Goal: Task Accomplishment & Management: Use online tool/utility

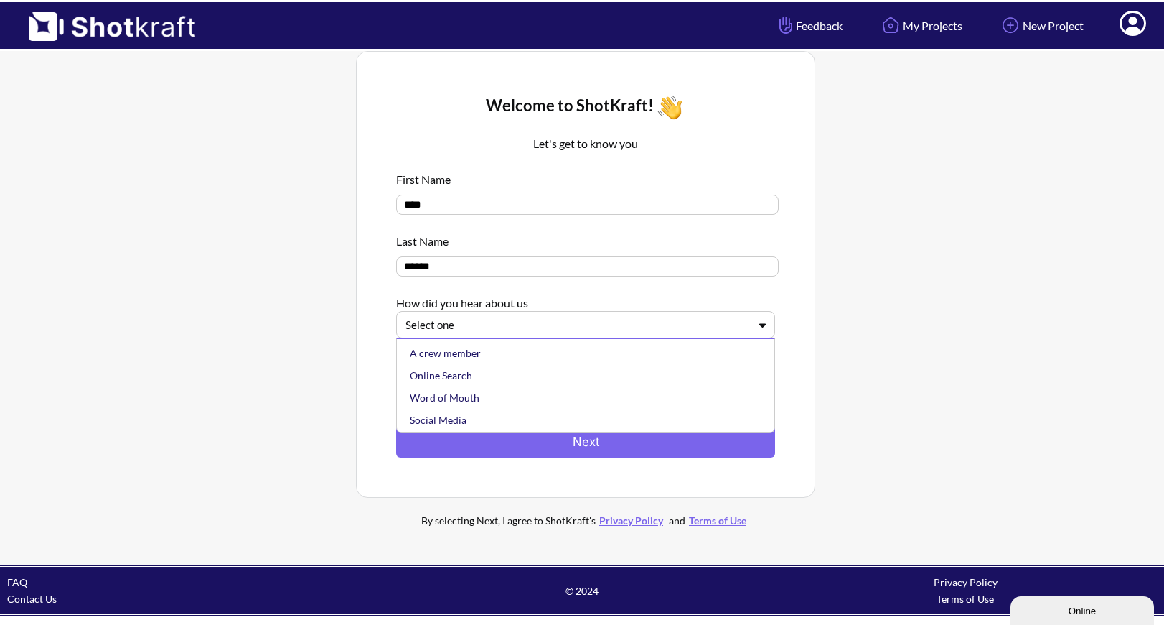
click at [762, 325] on icon at bounding box center [762, 324] width 21 height 11
click at [684, 361] on div "A crew member" at bounding box center [589, 353] width 365 height 22
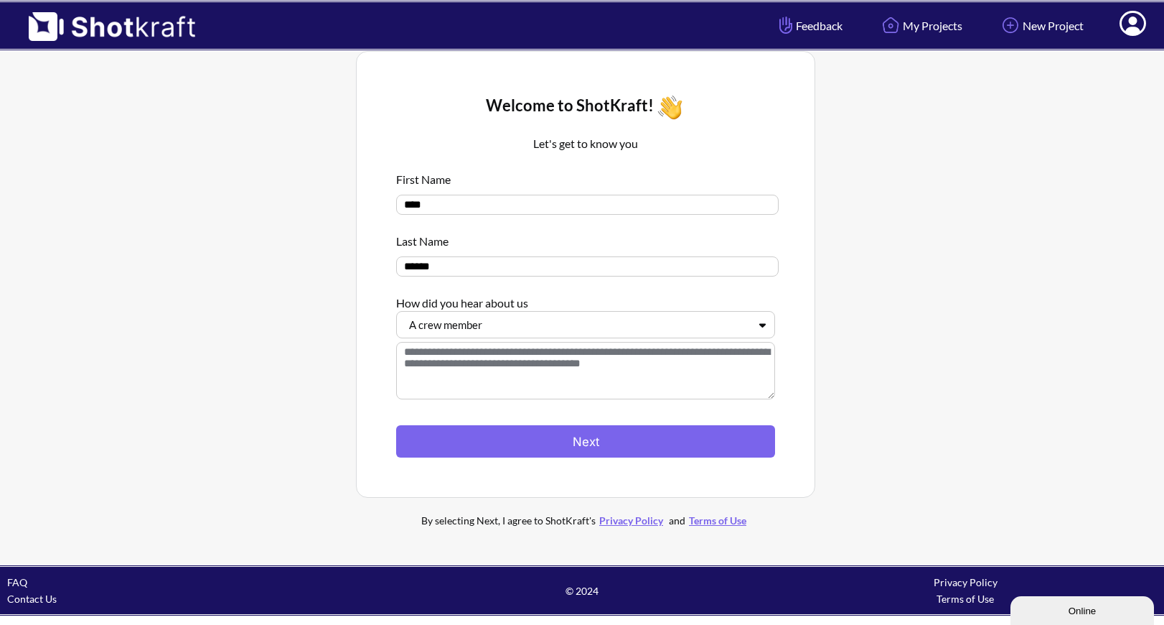
click at [692, 372] on textarea at bounding box center [585, 370] width 379 height 57
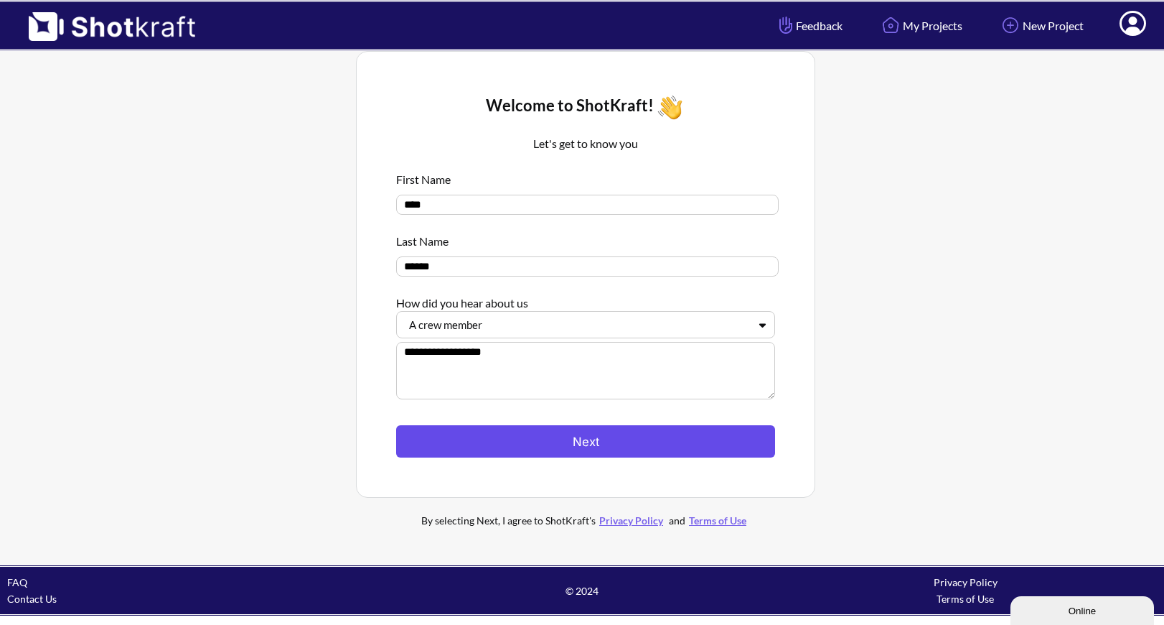
type textarea "**********"
click at [669, 457] on button "Next" at bounding box center [585, 441] width 379 height 32
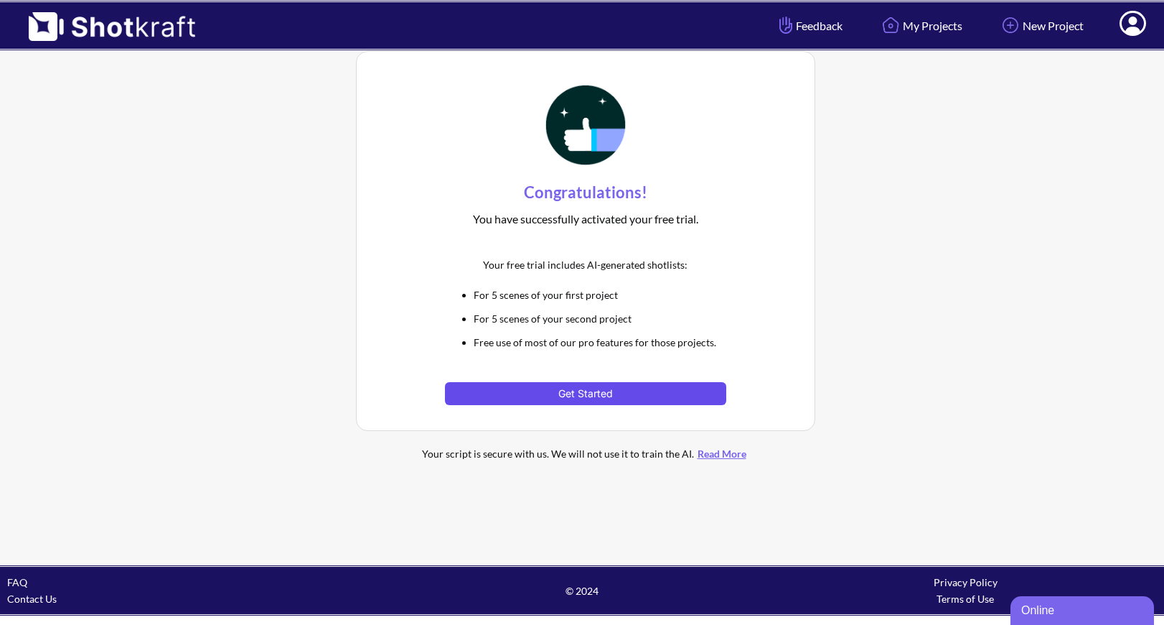
click at [681, 388] on button "Get Started" at bounding box center [585, 393] width 281 height 23
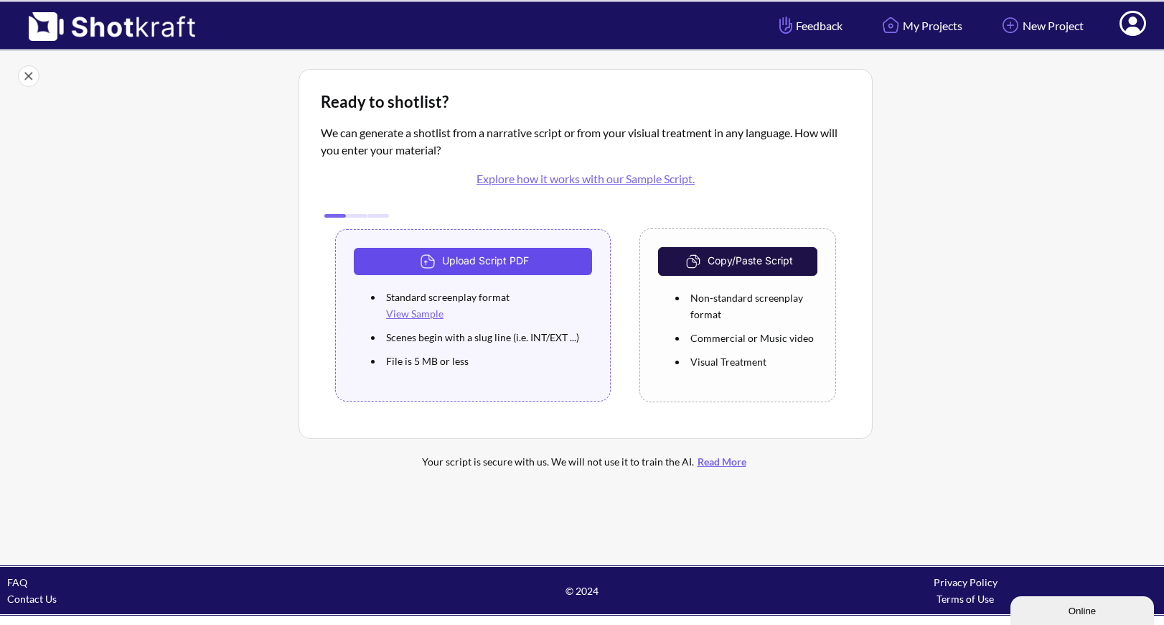
click at [554, 261] on button "Upload Script PDF" at bounding box center [473, 261] width 238 height 27
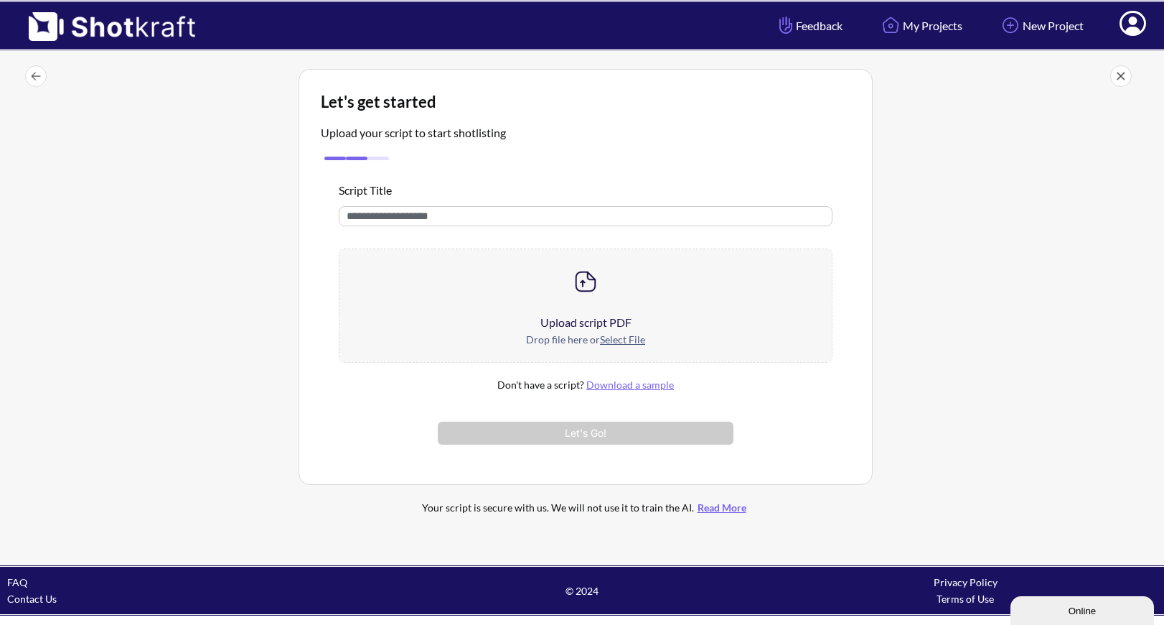
click at [556, 212] on input "text" at bounding box center [586, 216] width 494 height 20
type input "*******"
click at [617, 340] on u "Select File" at bounding box center [622, 339] width 45 height 12
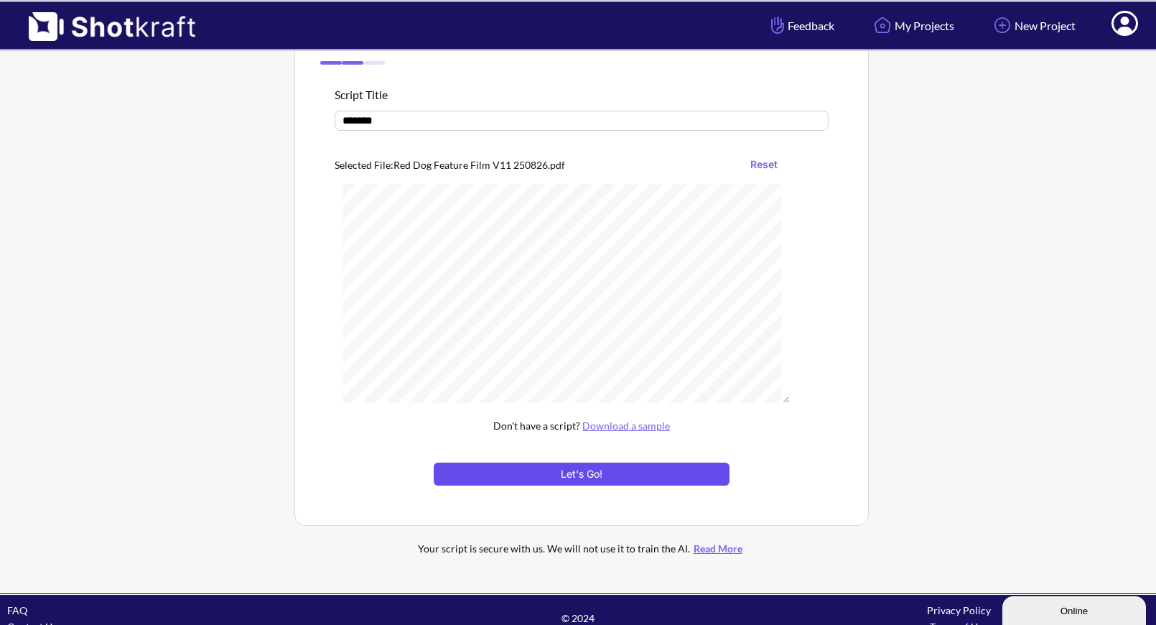
scroll to position [116, 0]
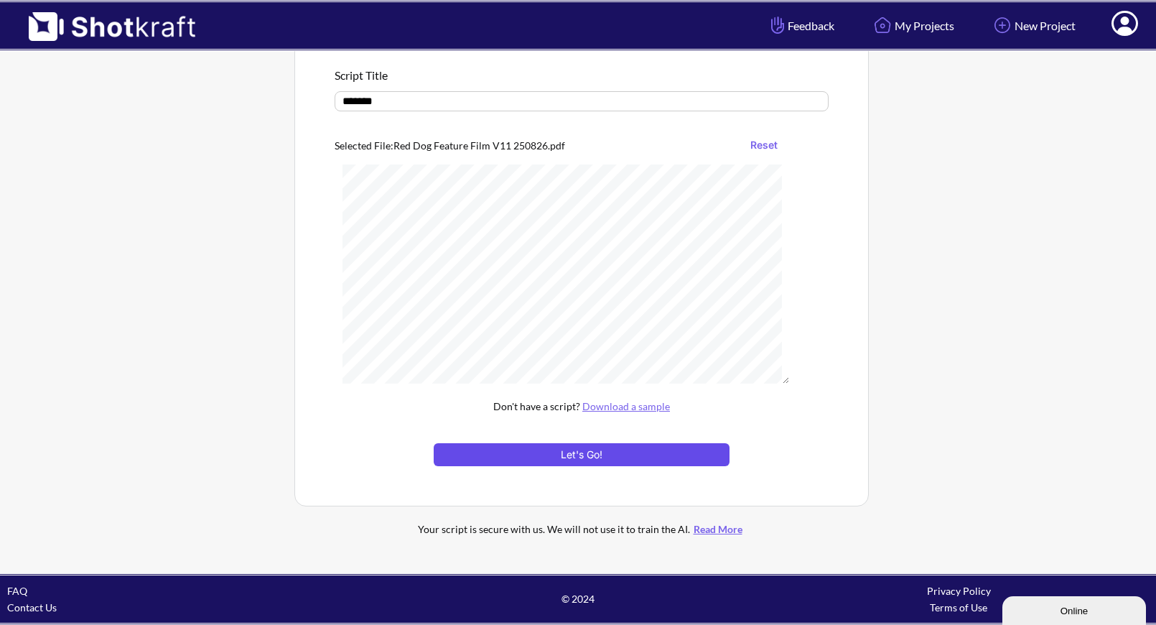
click at [634, 454] on button "Let's Go!" at bounding box center [582, 454] width 296 height 23
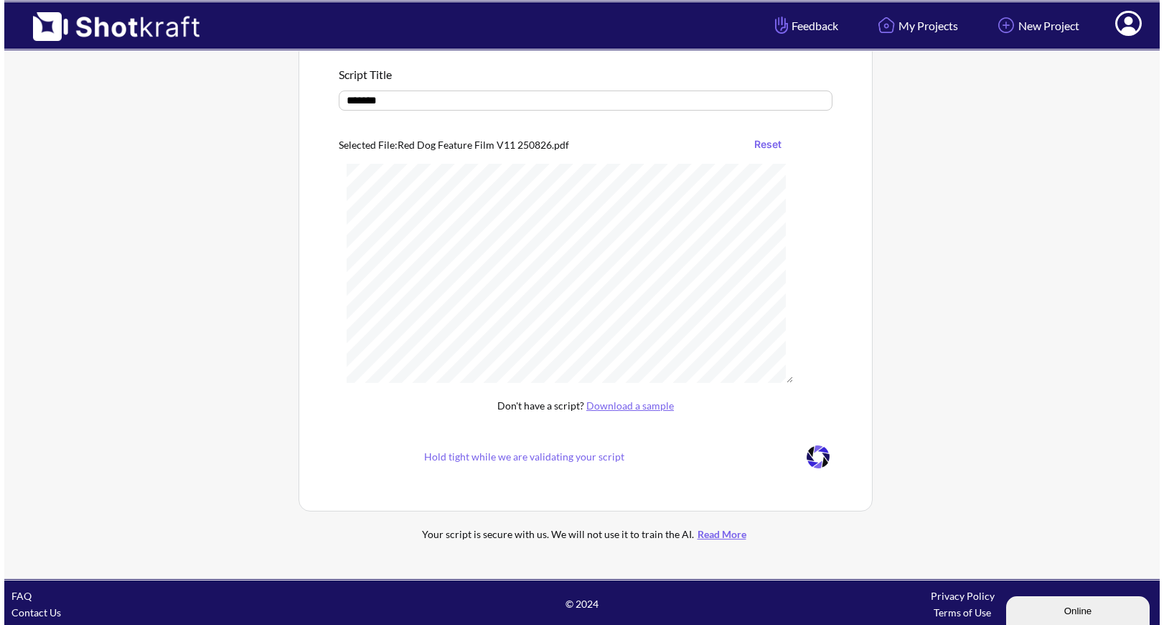
scroll to position [0, 0]
